Goal: Navigation & Orientation: Find specific page/section

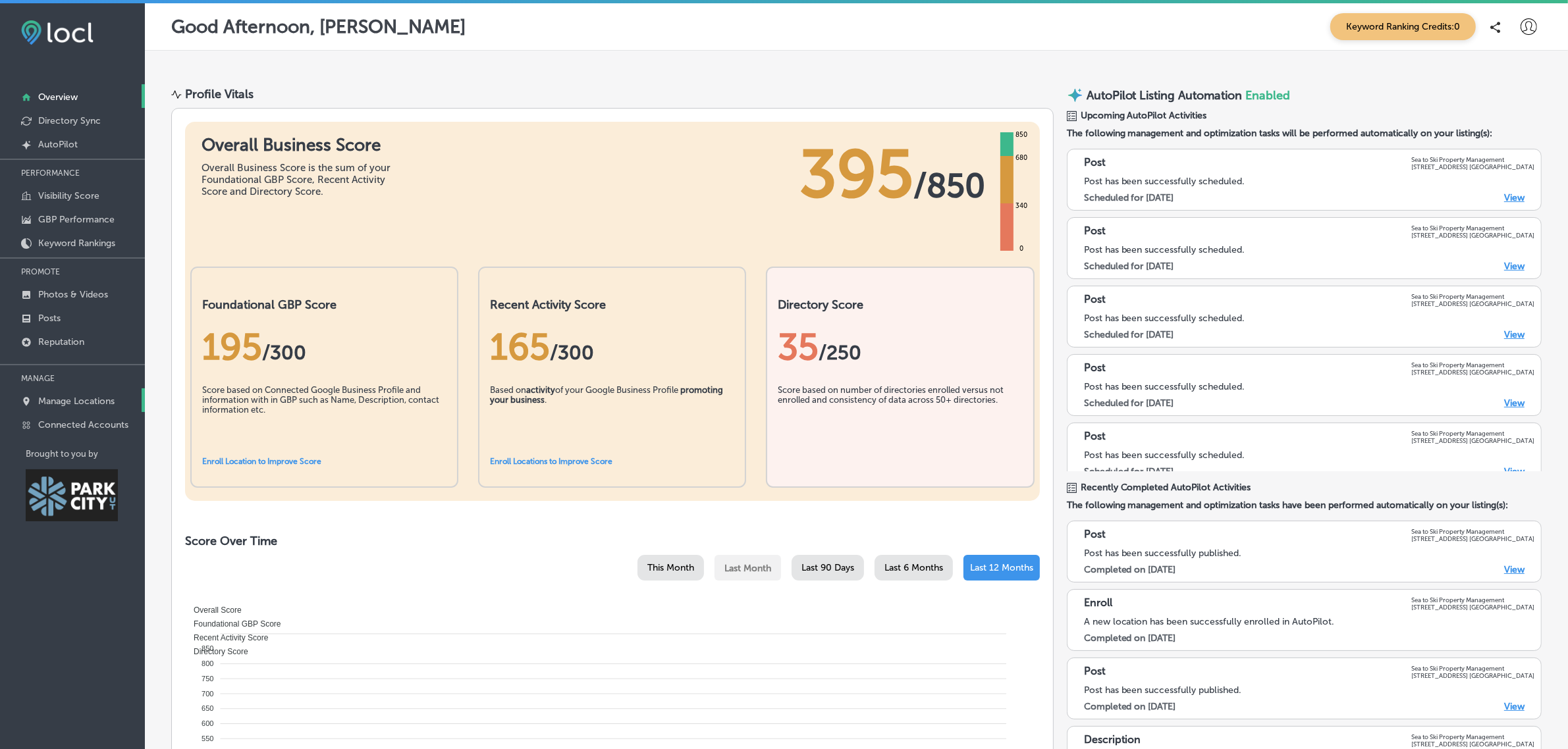
click at [94, 402] on p "Manage Locations" at bounding box center [76, 401] width 77 height 11
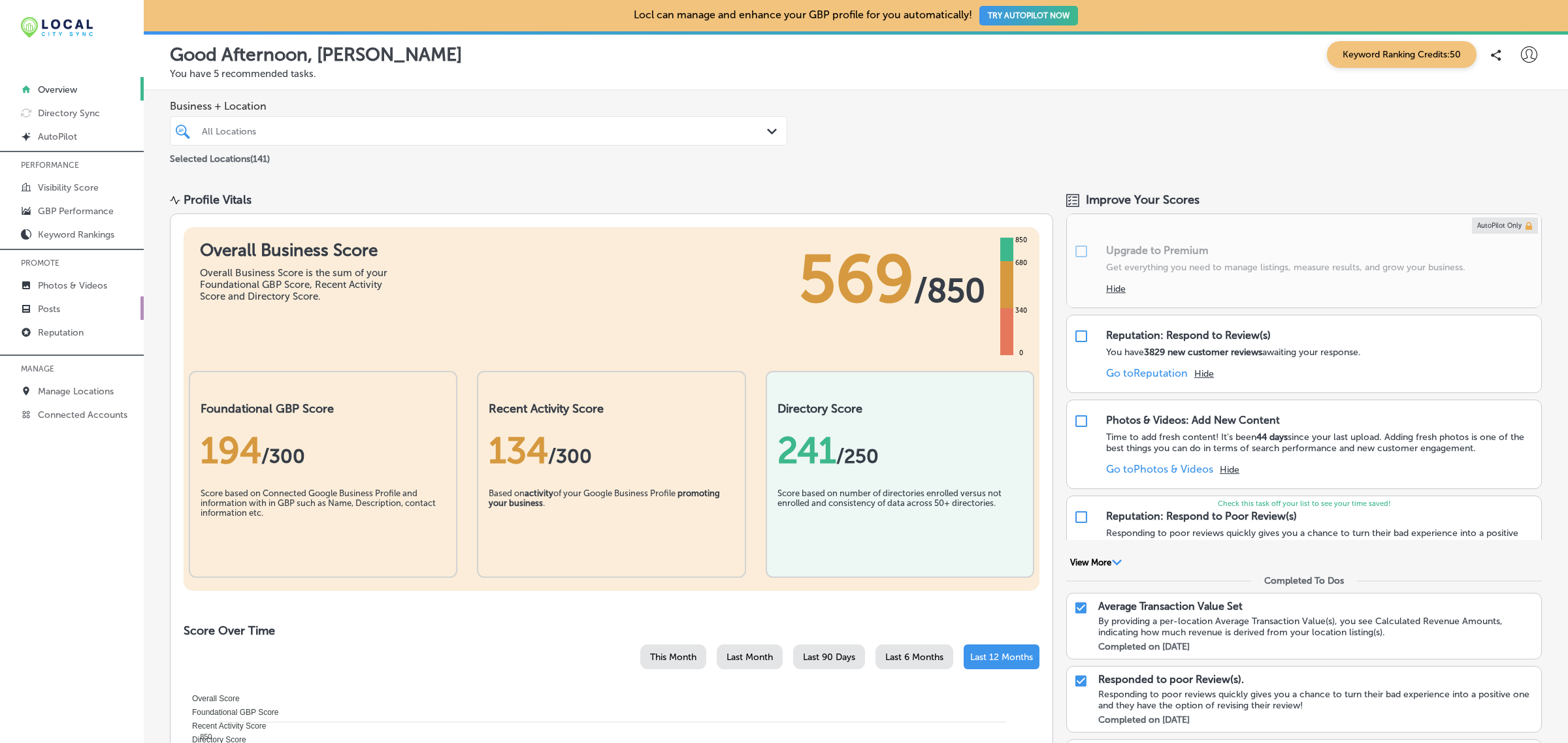
click at [59, 309] on p "Posts" at bounding box center [48, 309] width 22 height 11
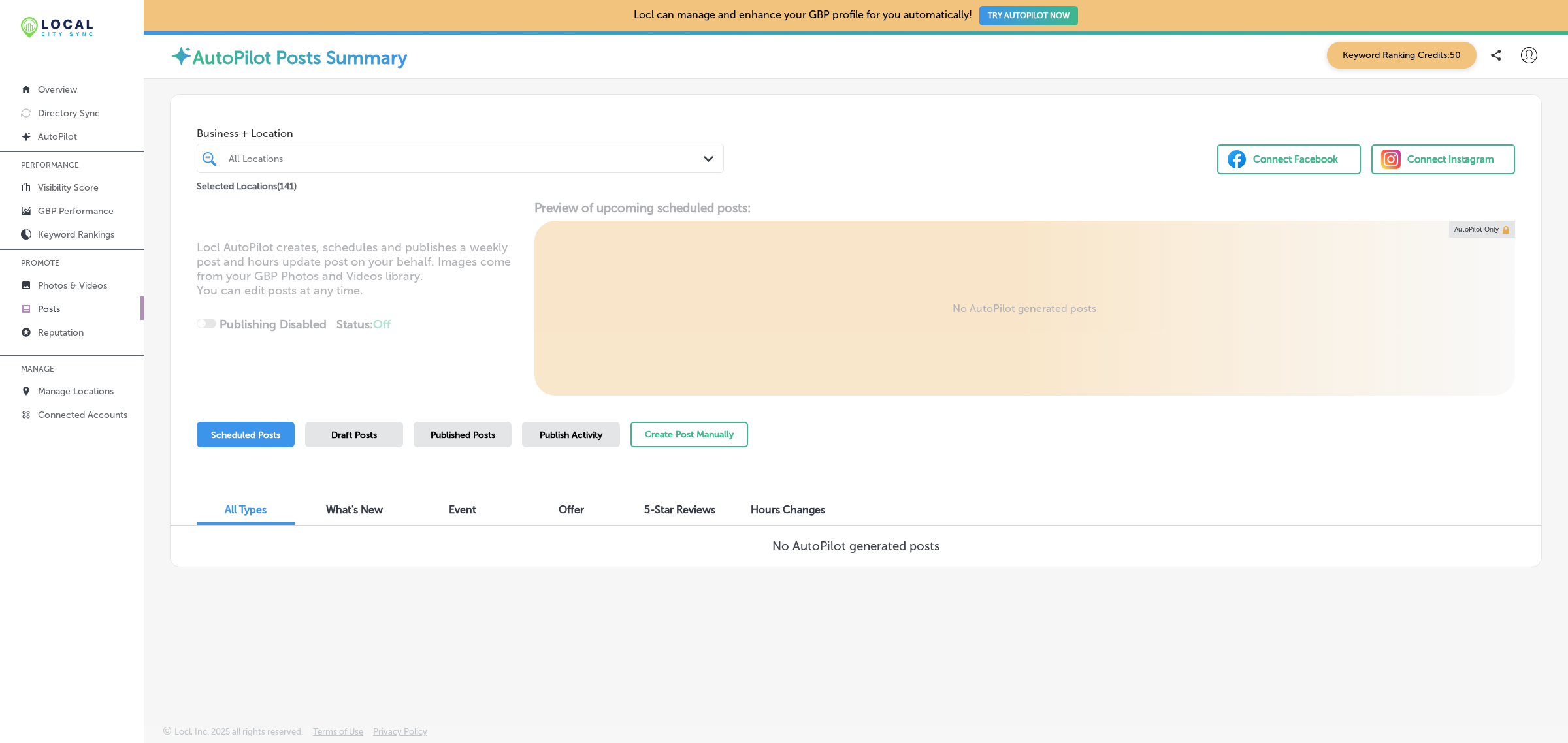
click at [565, 434] on span "Publish Activity" at bounding box center [571, 435] width 63 height 11
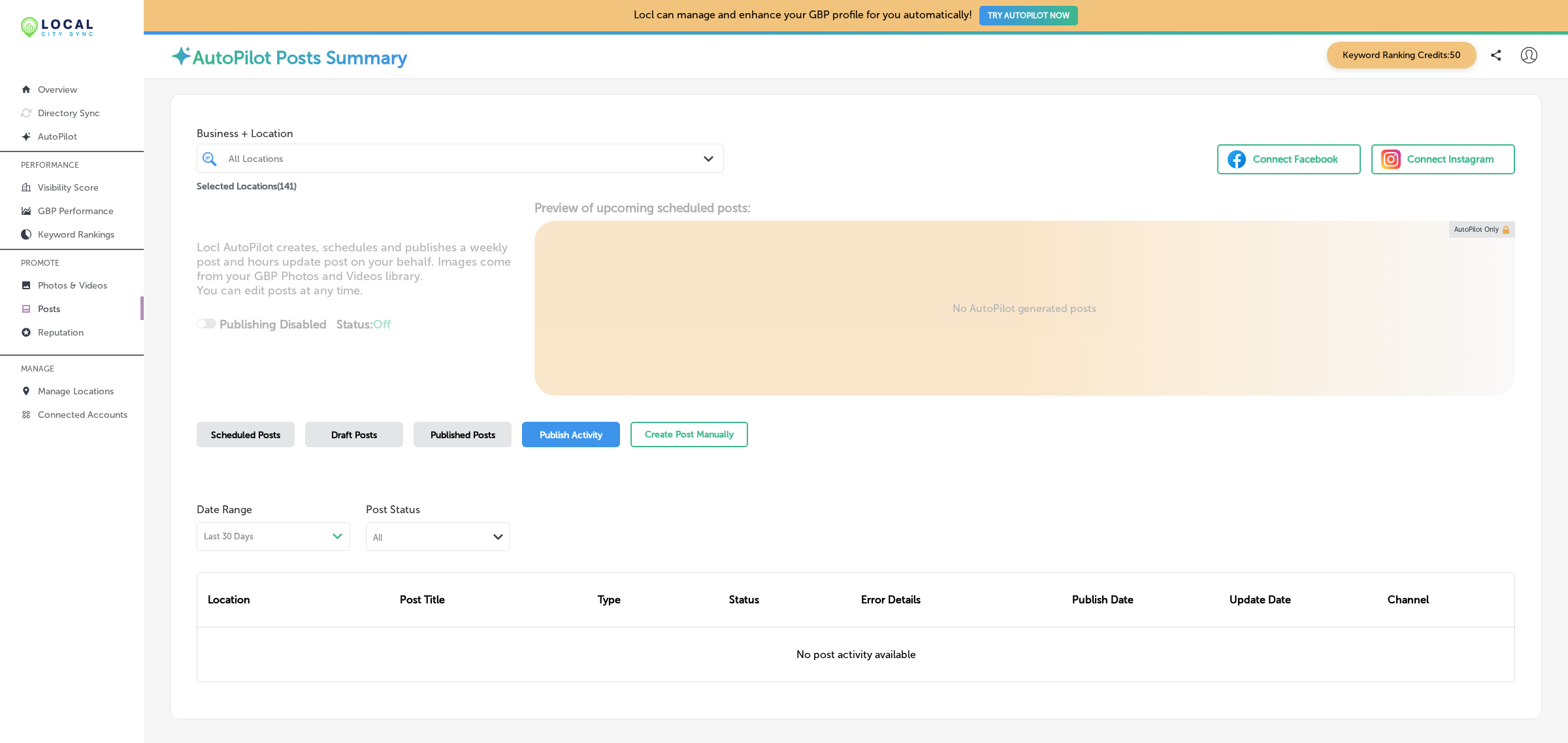
click at [471, 430] on span "Published Posts" at bounding box center [463, 435] width 65 height 11
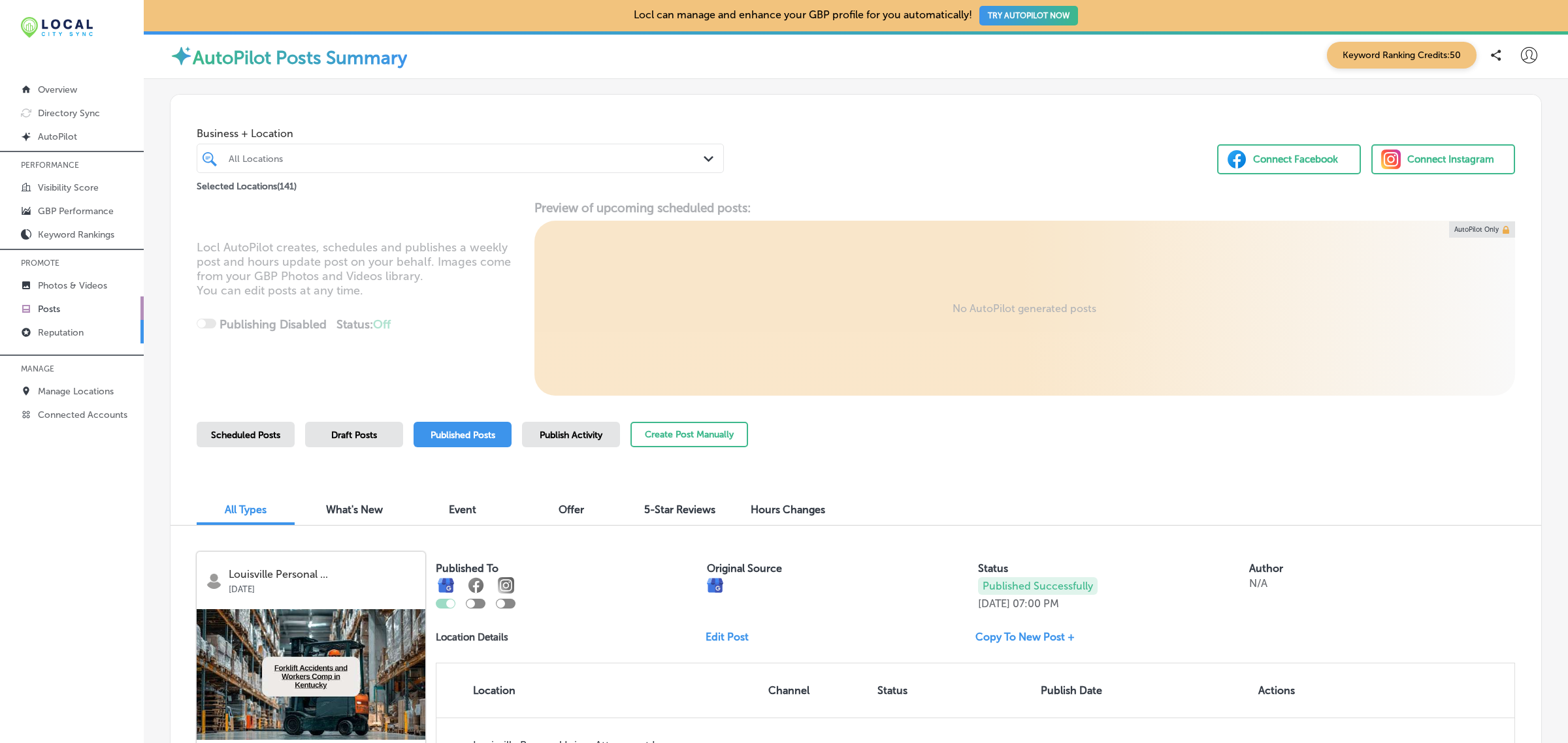
click at [112, 340] on link "Reputation" at bounding box center [71, 332] width 144 height 24
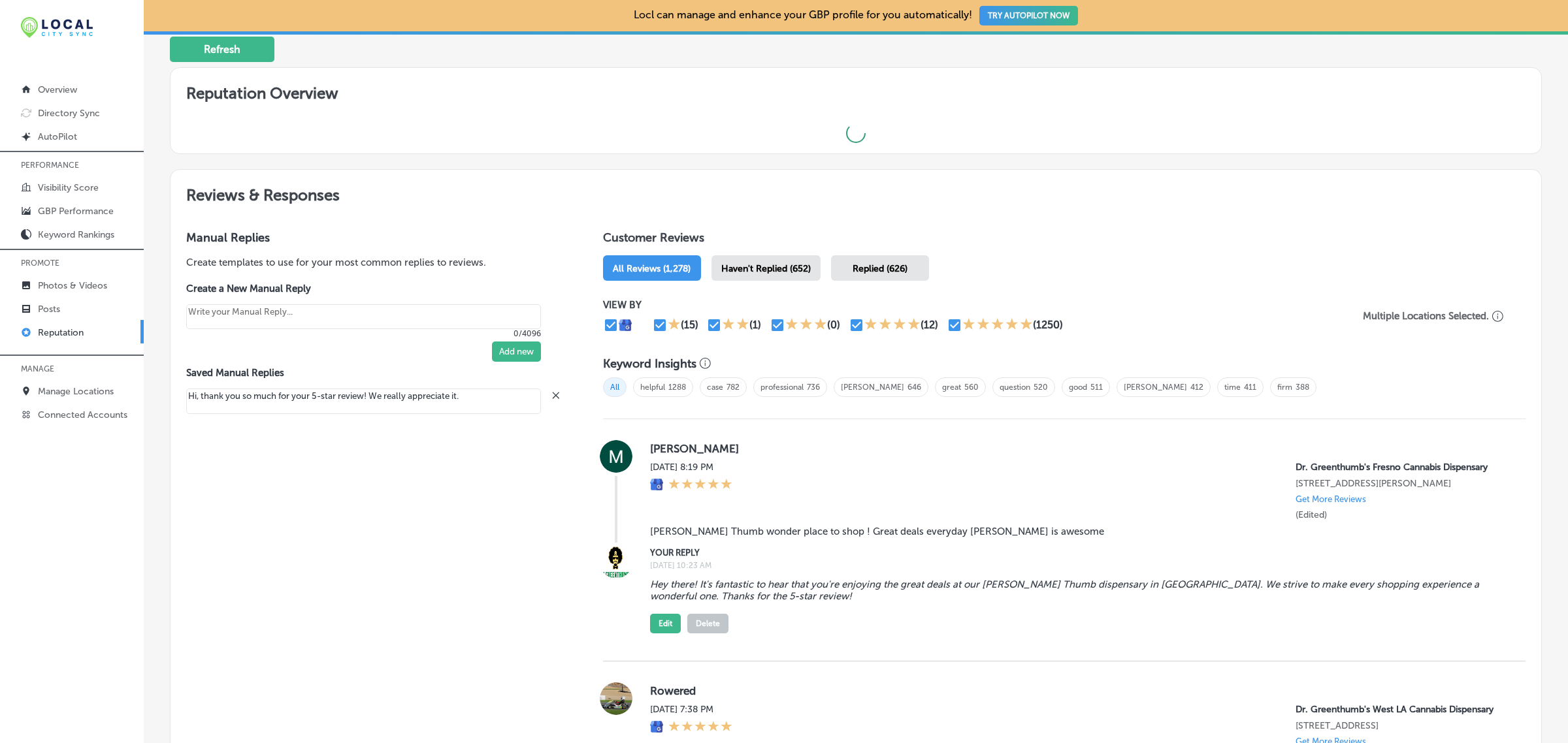
type textarea "x"
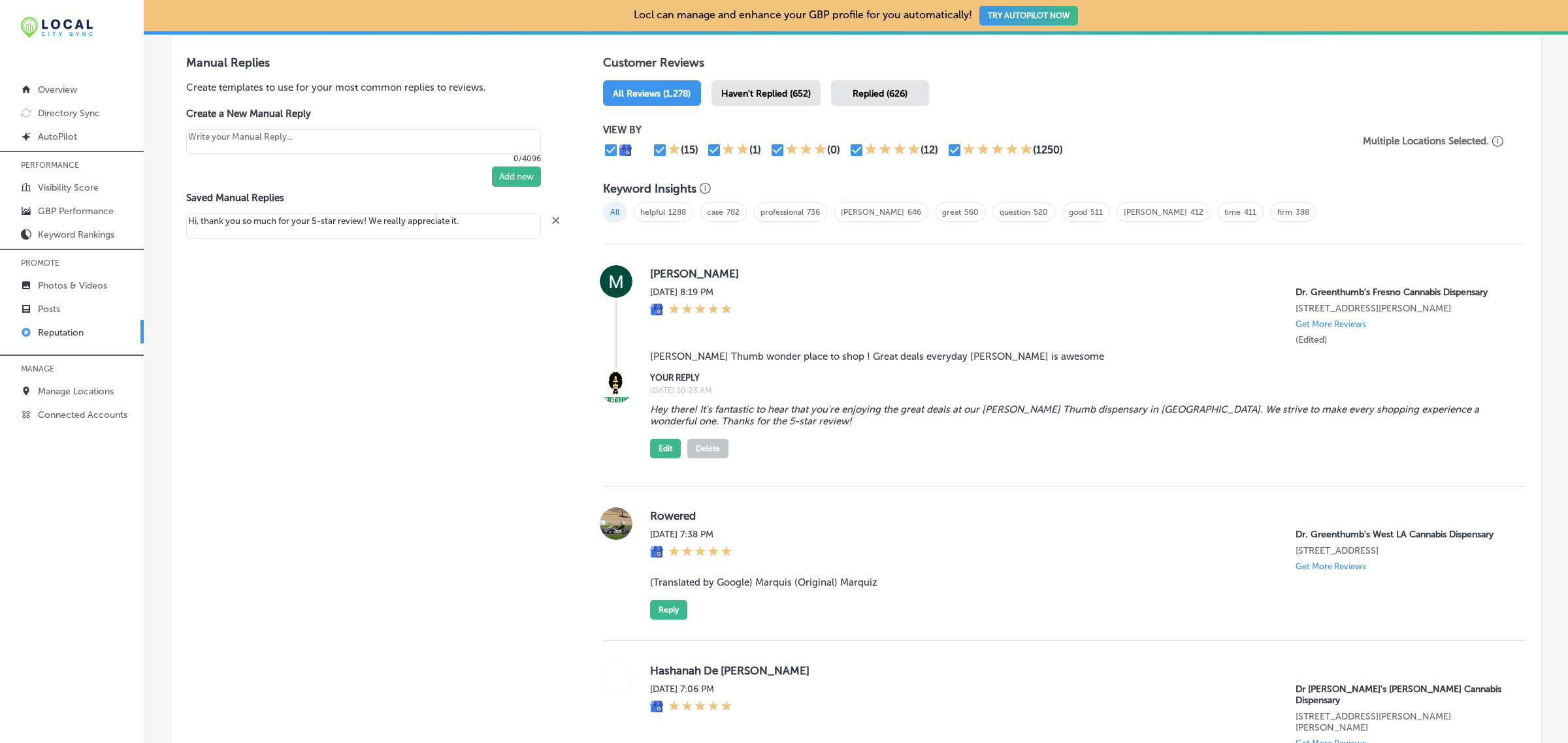
scroll to position [768, 0]
